Goal: Navigation & Orientation: Find specific page/section

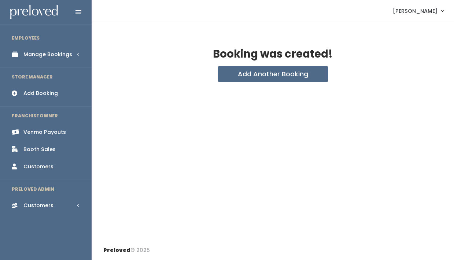
click at [440, 11] on link "[PERSON_NAME]" at bounding box center [419, 11] width 66 height 16
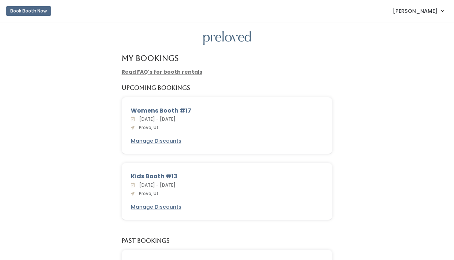
click at [412, 15] on link "[PERSON_NAME]" at bounding box center [419, 11] width 66 height 16
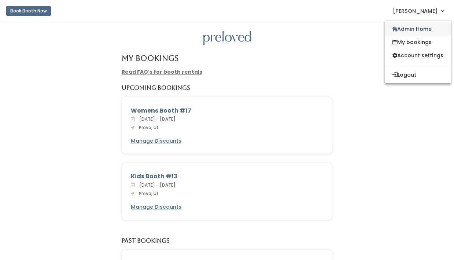
click at [412, 28] on link "Admin Home" at bounding box center [418, 28] width 66 height 13
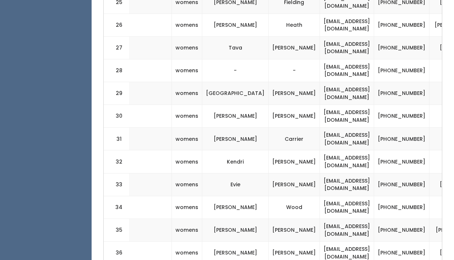
scroll to position [916, 0]
